Goal: Complete application form

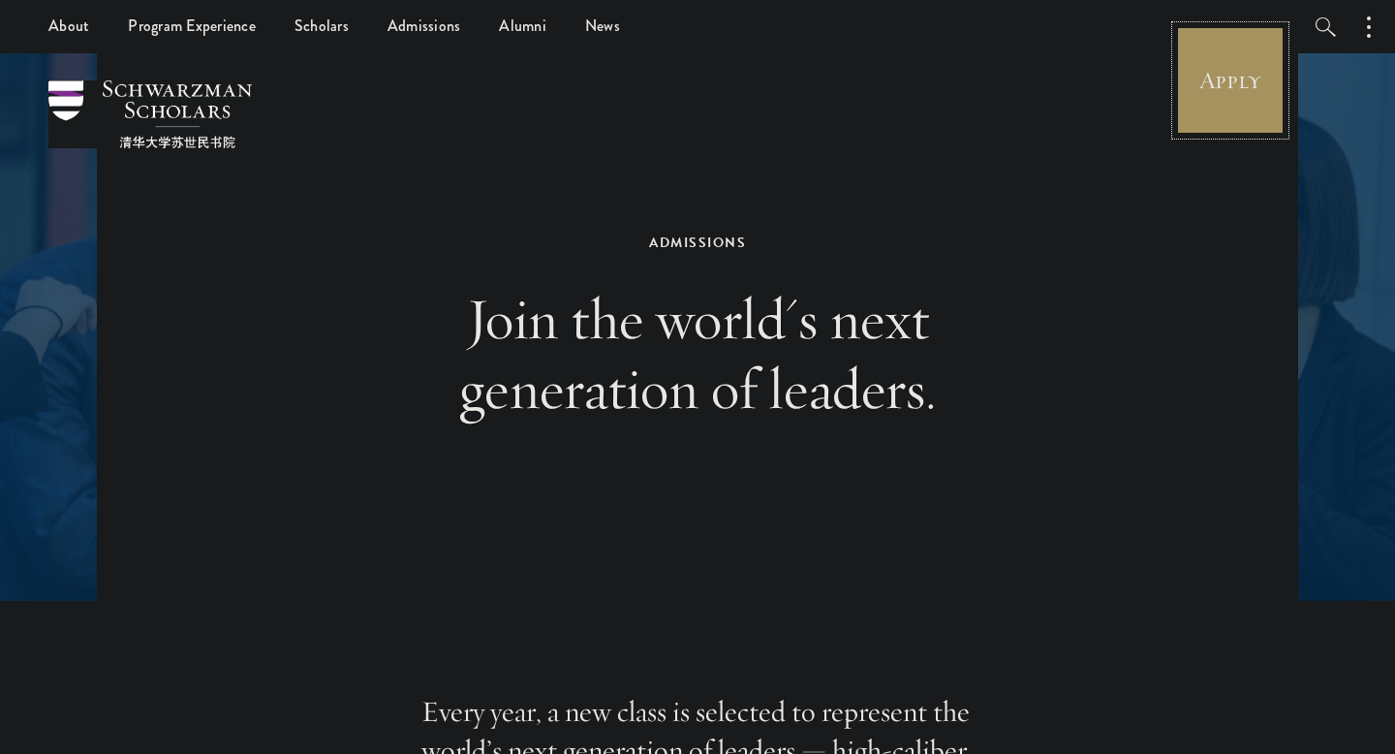
click at [1219, 87] on link "Apply" at bounding box center [1230, 80] width 108 height 108
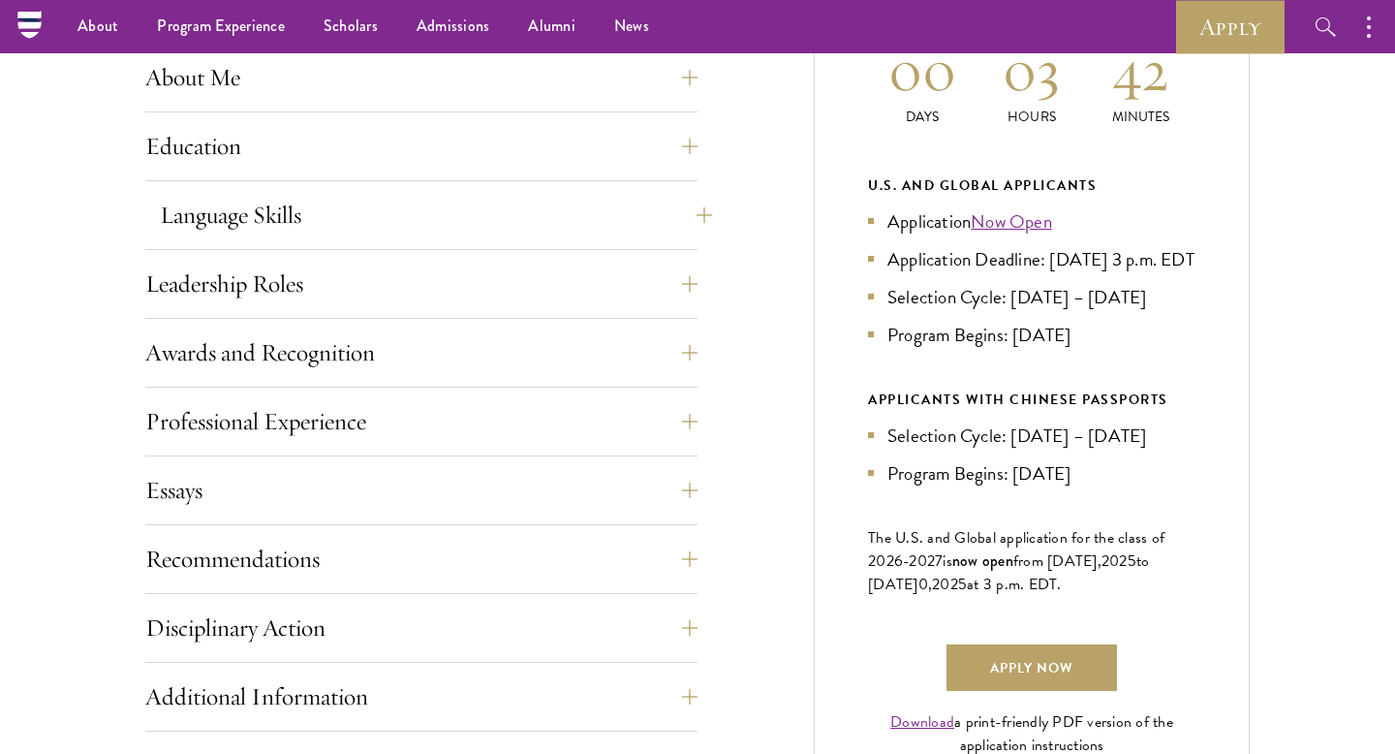
scroll to position [901, 0]
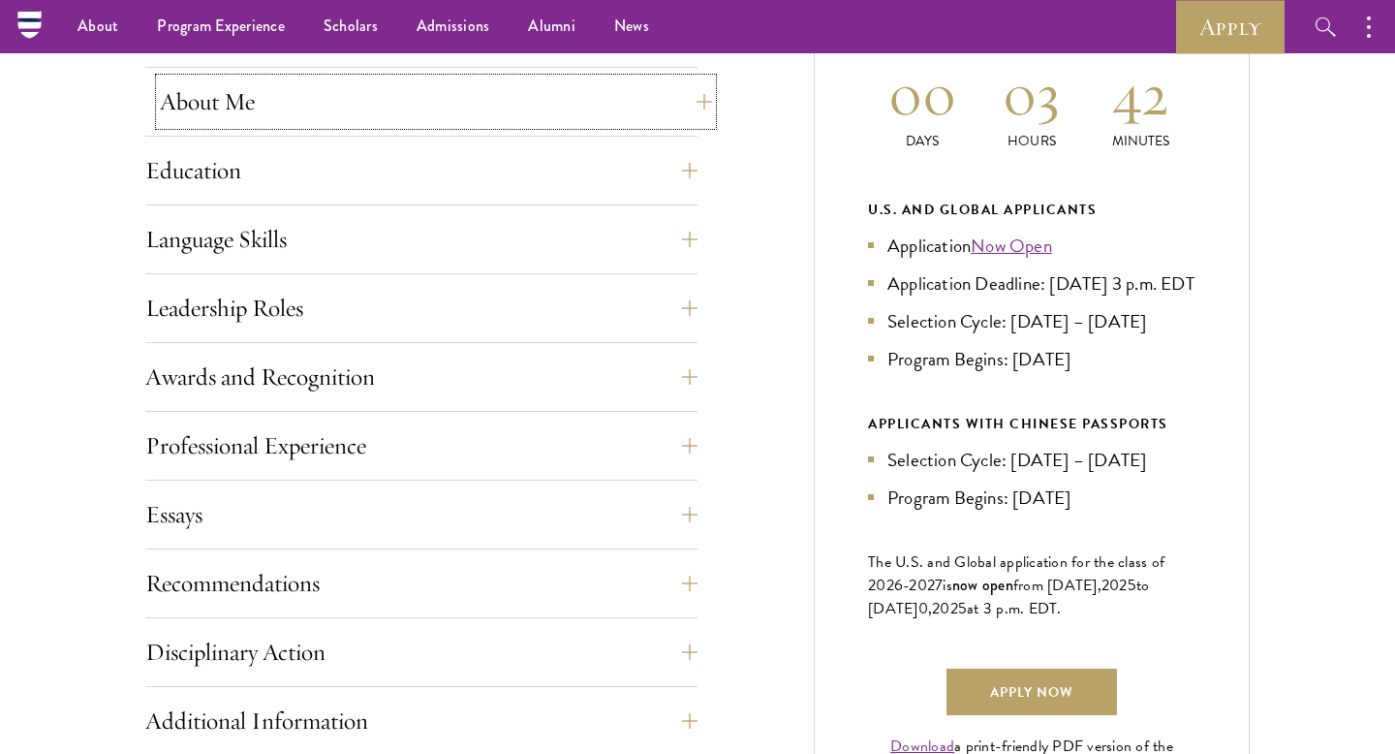
click at [236, 93] on button "About Me" at bounding box center [436, 101] width 552 height 46
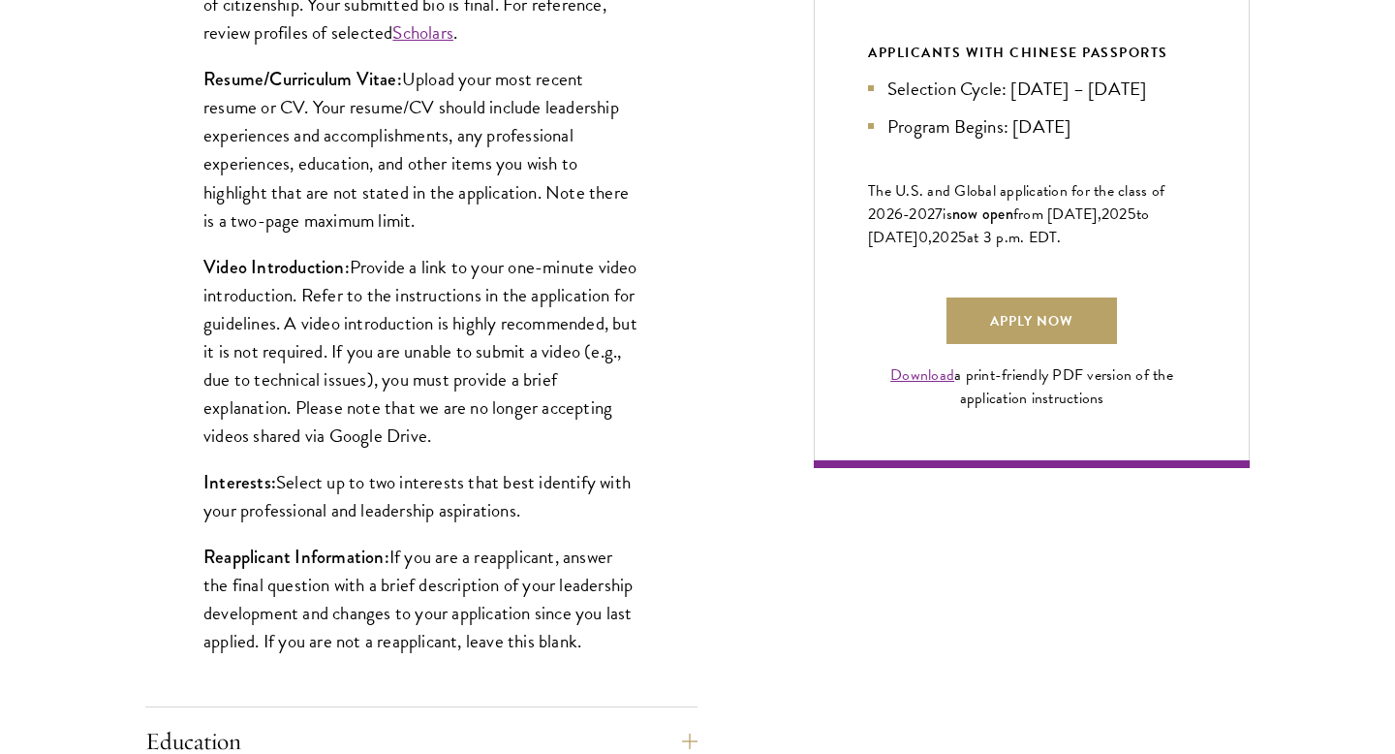
scroll to position [1276, 0]
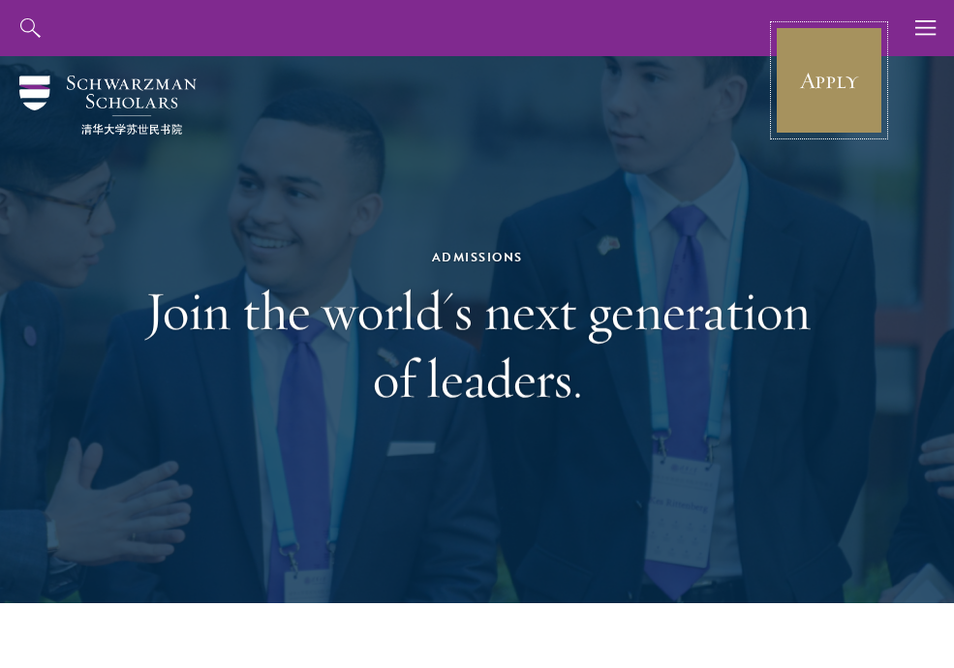
click at [826, 105] on link "Apply" at bounding box center [829, 80] width 108 height 108
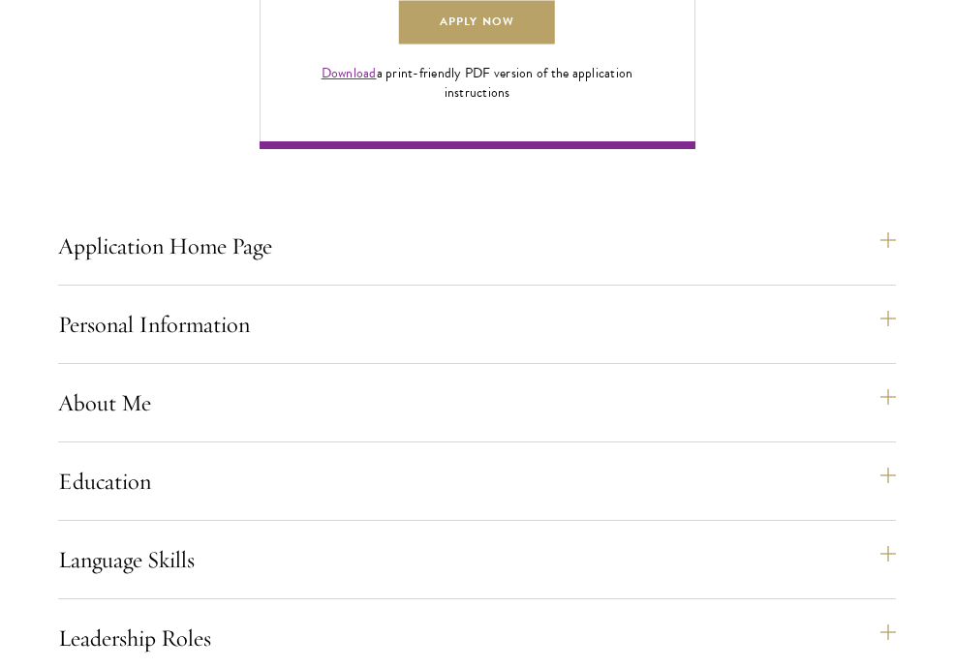
scroll to position [1548, 0]
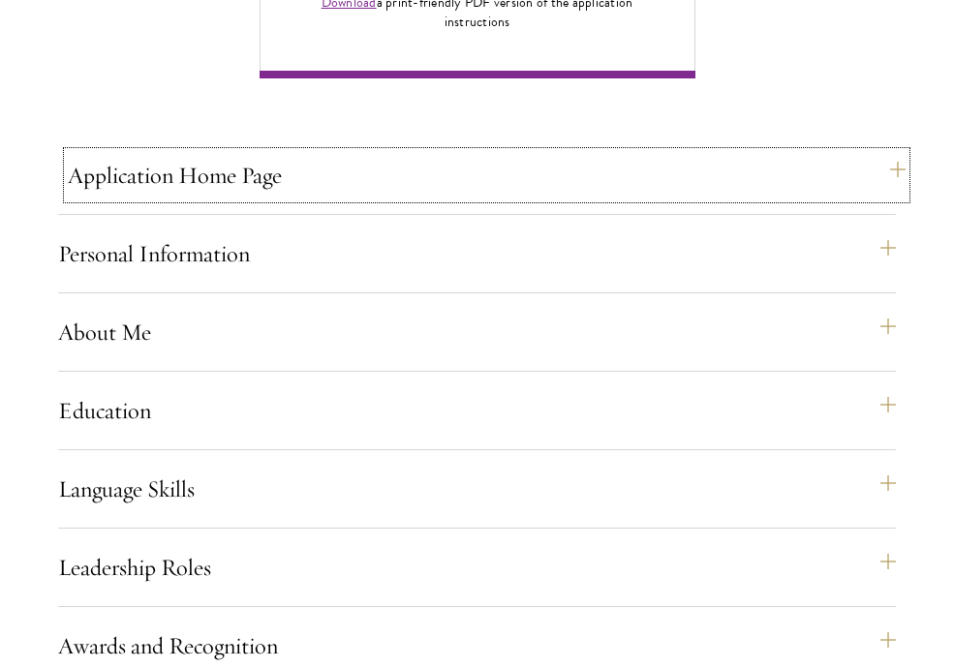
click at [301, 199] on button "Application Home Page" at bounding box center [487, 175] width 838 height 46
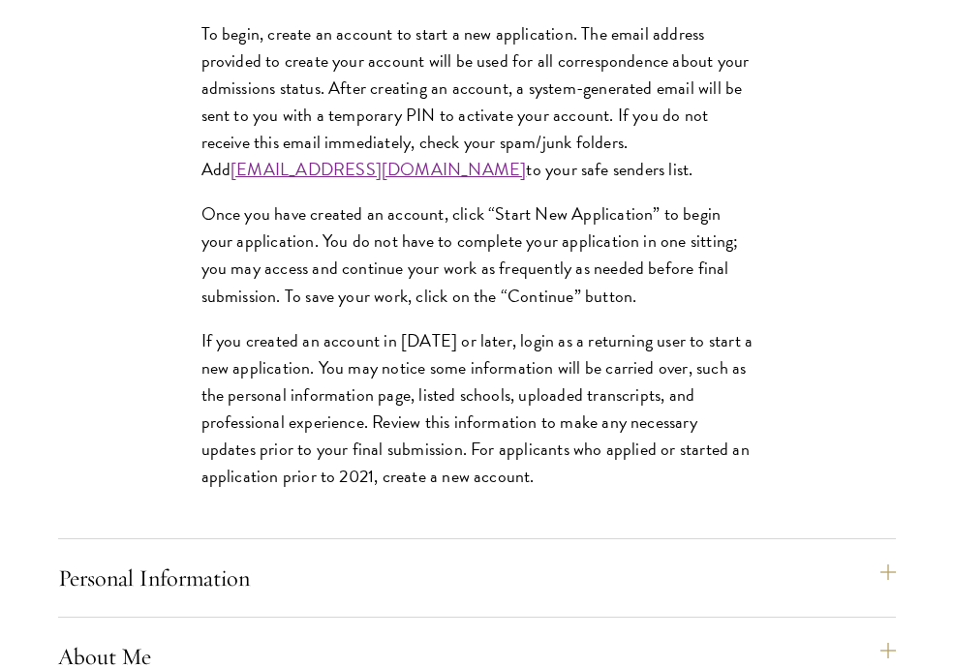
scroll to position [1853, 0]
